Goal: Task Accomplishment & Management: Manage account settings

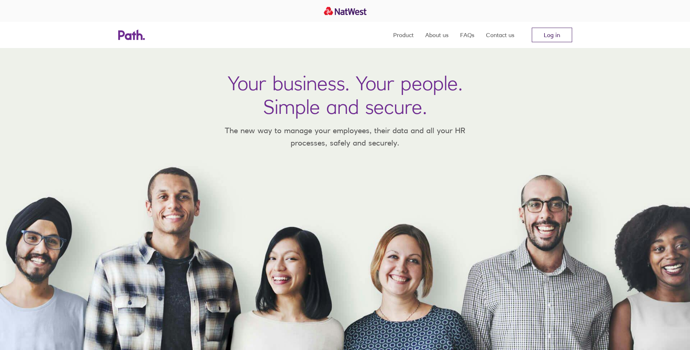
click at [536, 32] on link "Log in" at bounding box center [552, 35] width 40 height 15
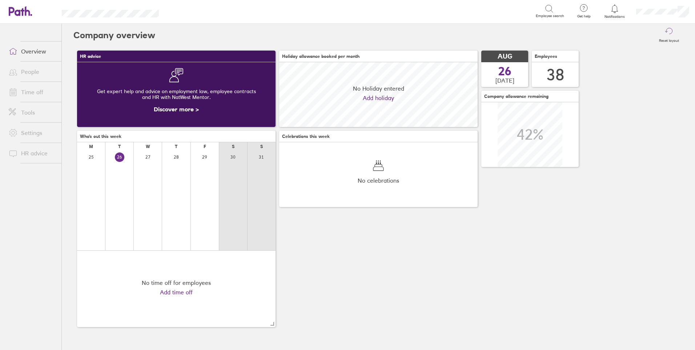
scroll to position [65, 199]
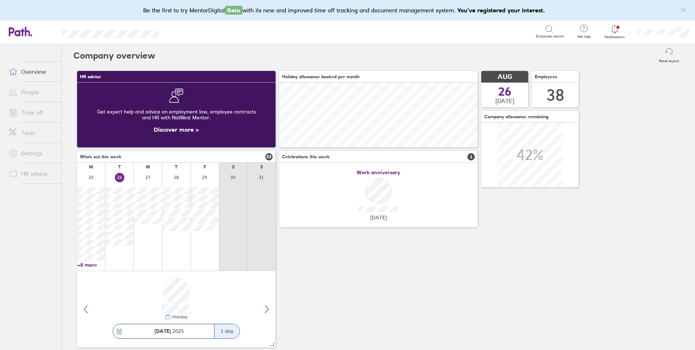
click at [29, 93] on link "People" at bounding box center [32, 92] width 59 height 15
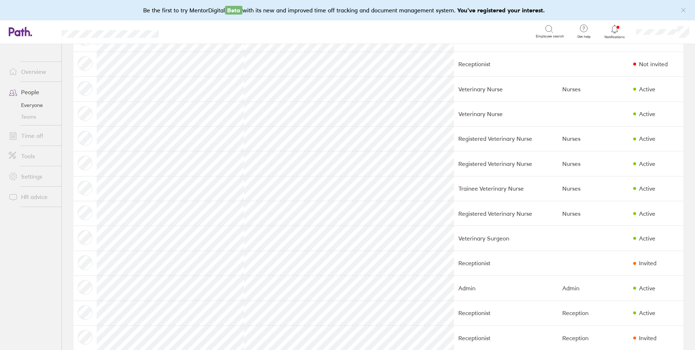
scroll to position [424, 0]
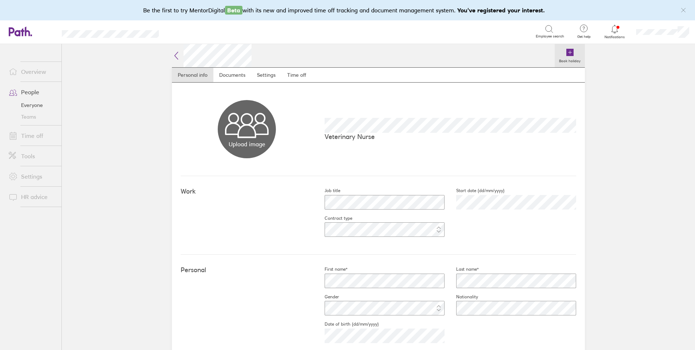
click at [571, 53] on icon at bounding box center [570, 52] width 9 height 9
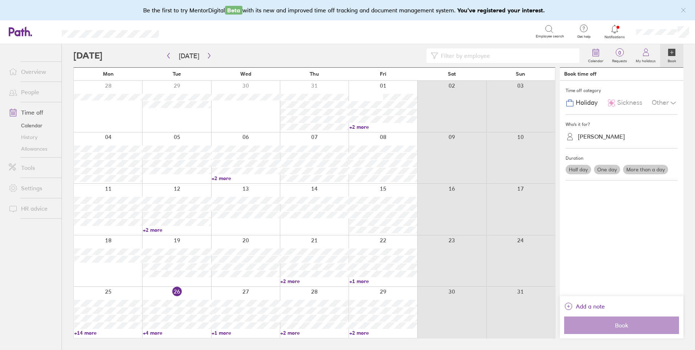
click at [609, 167] on label "One day" at bounding box center [607, 169] width 26 height 9
click at [0, 0] on input "One day" at bounding box center [0, 0] width 0 height 0
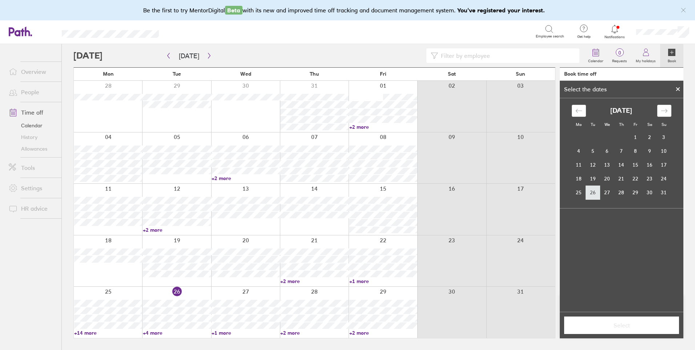
click at [594, 190] on td "26" at bounding box center [593, 192] width 14 height 14
click at [626, 319] on button "Select" at bounding box center [621, 324] width 115 height 17
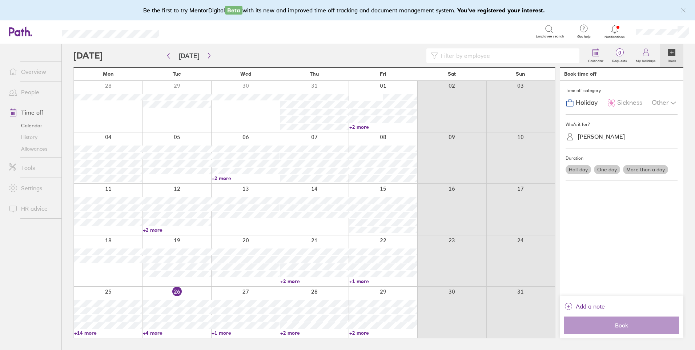
click at [635, 100] on span "Sickness" at bounding box center [630, 103] width 25 height 8
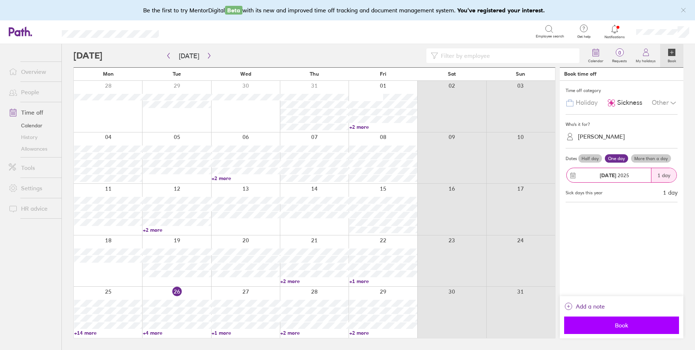
click at [614, 324] on span "Book" at bounding box center [622, 325] width 105 height 7
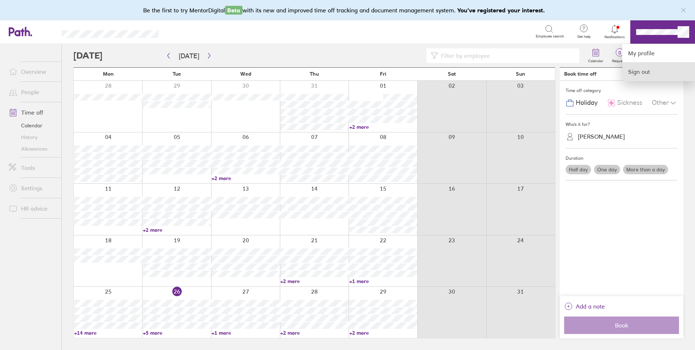
click at [654, 75] on link "Sign out" at bounding box center [659, 72] width 73 height 18
